Goal: Information Seeking & Learning: Find specific fact

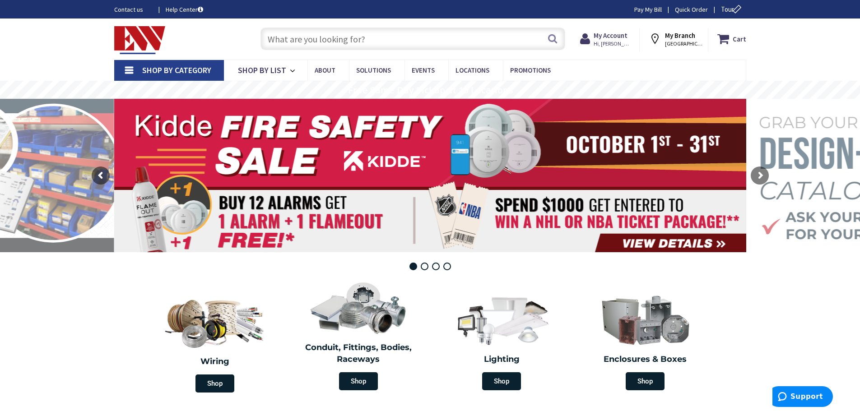
click at [286, 37] on input "text" at bounding box center [413, 39] width 305 height 23
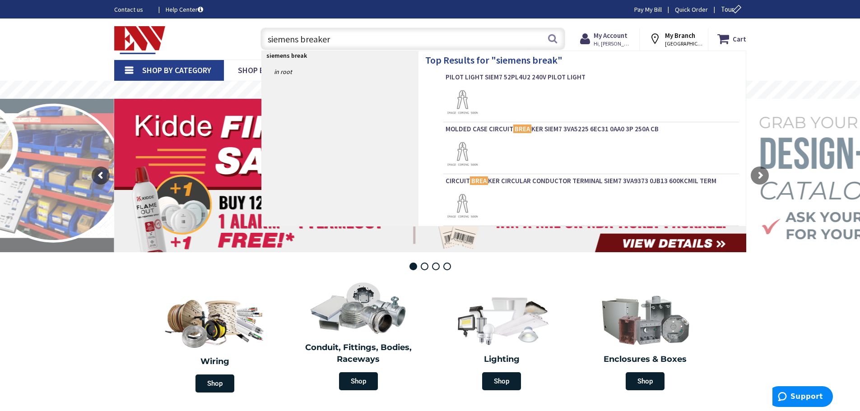
type input "siemens breakers"
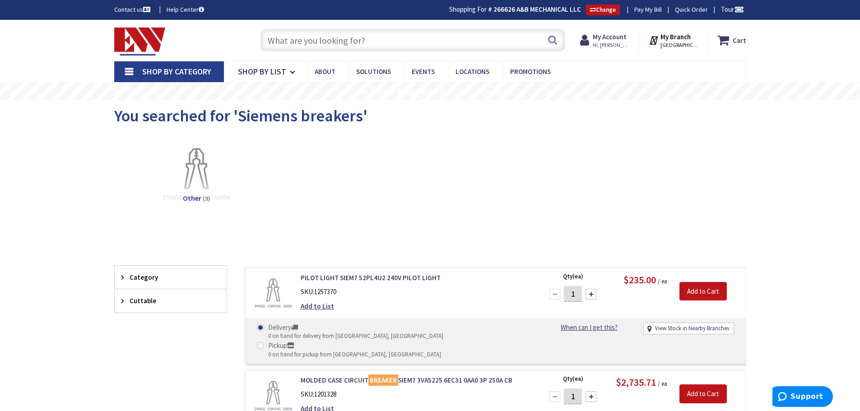
click at [284, 41] on input "text" at bounding box center [413, 40] width 305 height 23
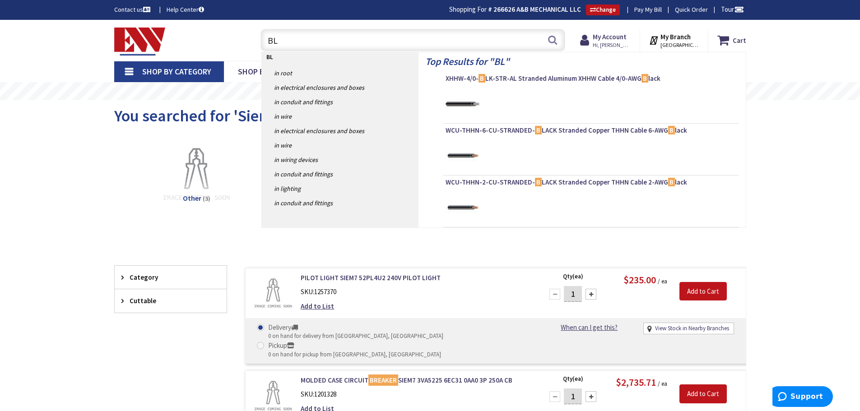
type input "BLH"
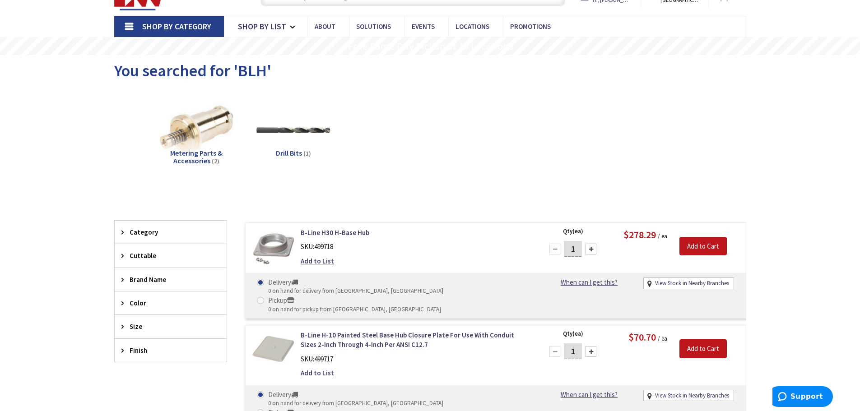
scroll to position [47, 0]
